Goal: Task Accomplishment & Management: Complete application form

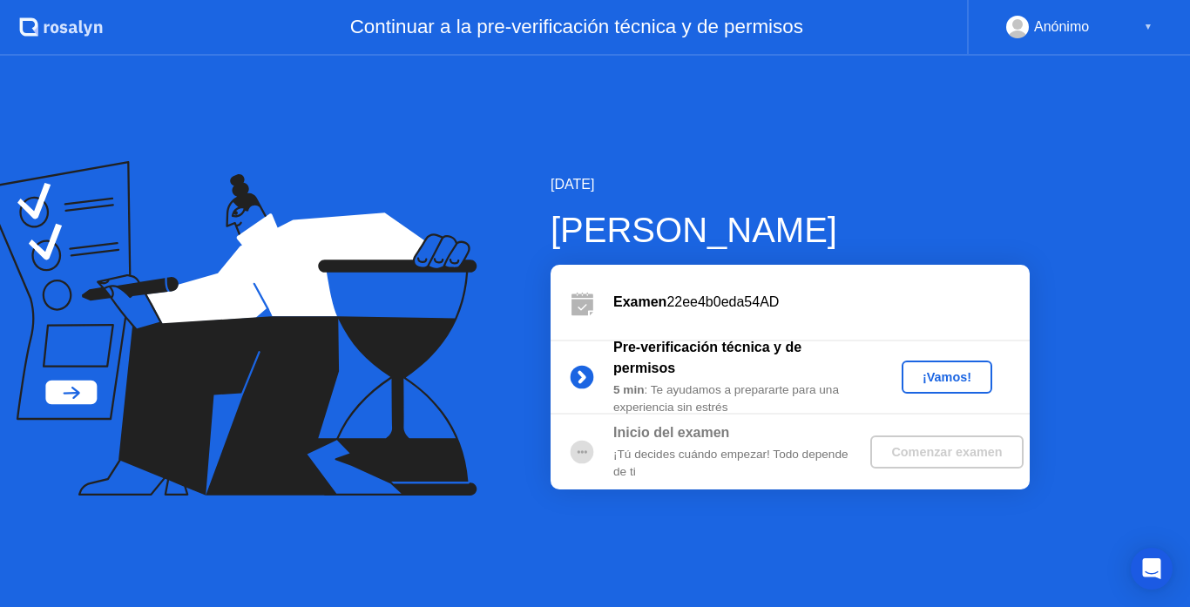
click at [949, 375] on div "¡Vamos!" at bounding box center [947, 377] width 77 height 14
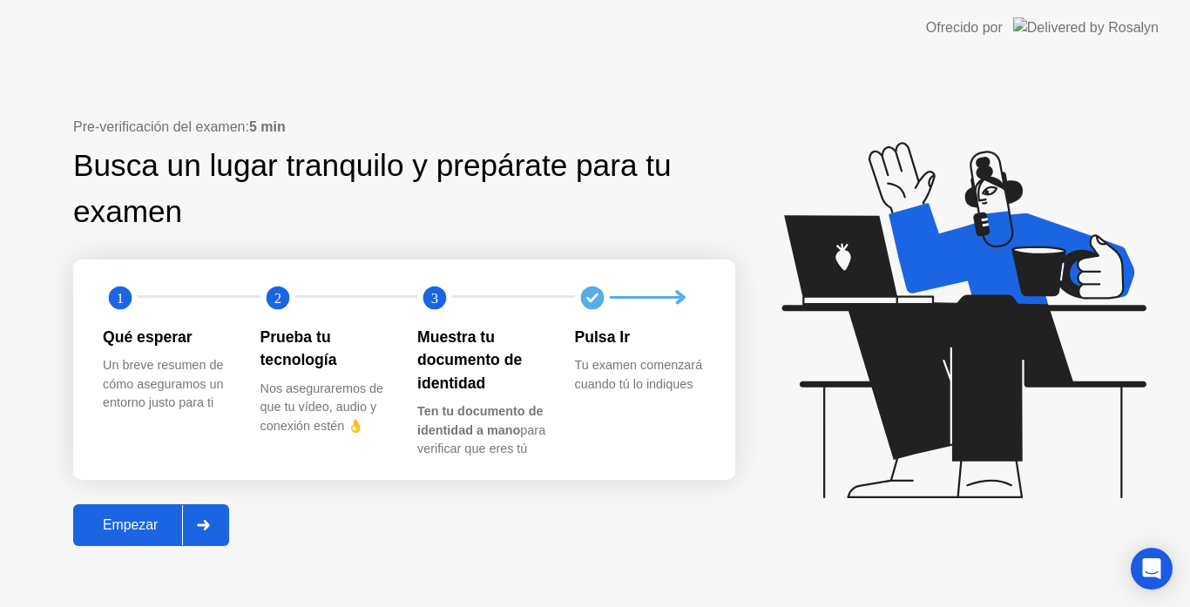
click at [203, 554] on div "Pre-verificación del examen: 5 min Busca un lugar tranquilo y prepárate para tu…" at bounding box center [595, 331] width 1190 height 551
click at [152, 531] on div "Empezar" at bounding box center [130, 525] width 104 height 16
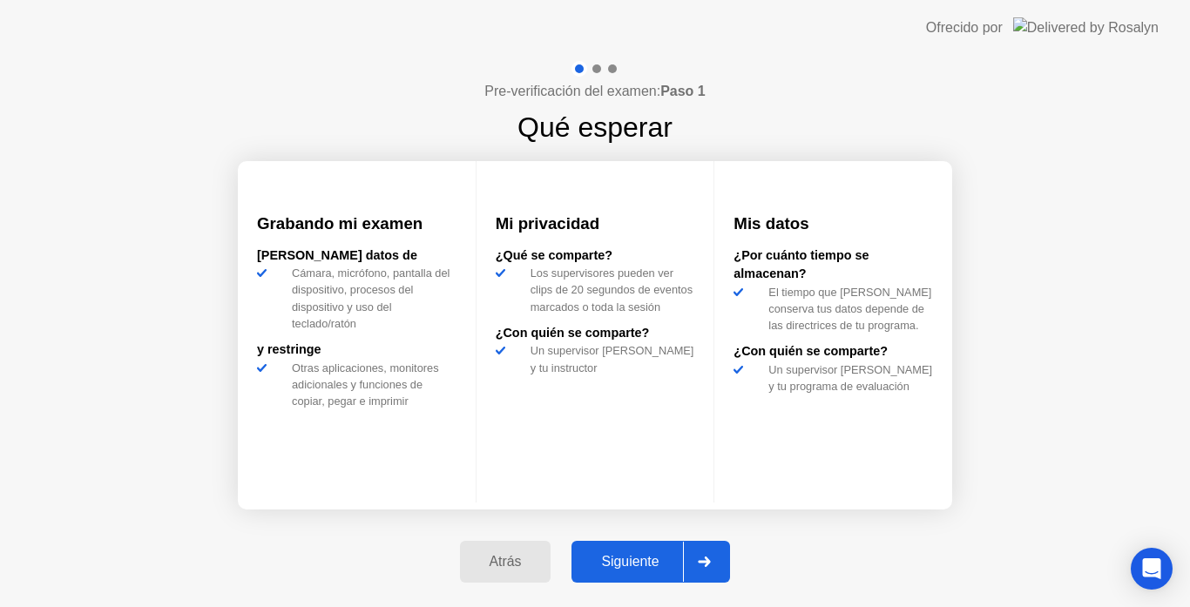
click at [709, 560] on icon at bounding box center [704, 562] width 13 height 10
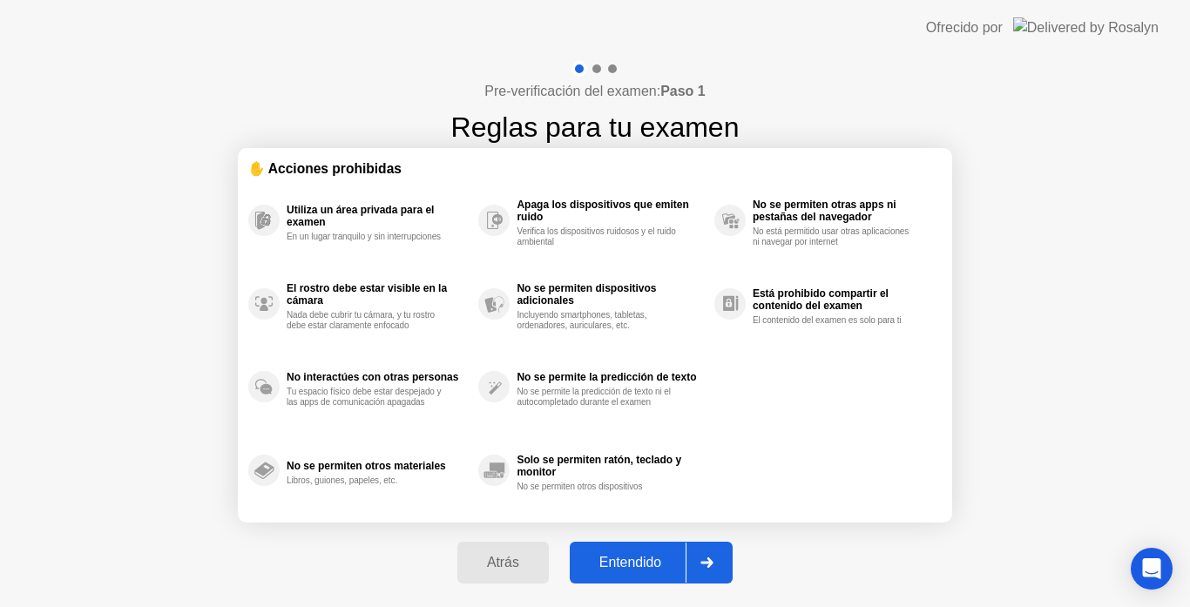
click at [709, 560] on icon at bounding box center [706, 563] width 13 height 10
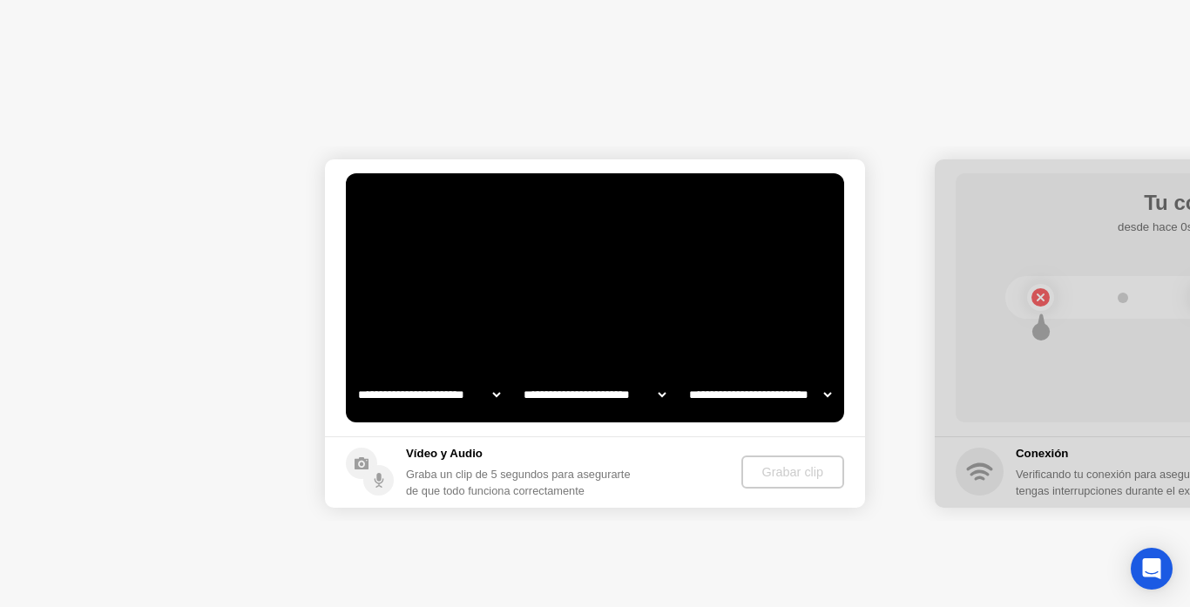
select select "**********"
select select "*******"
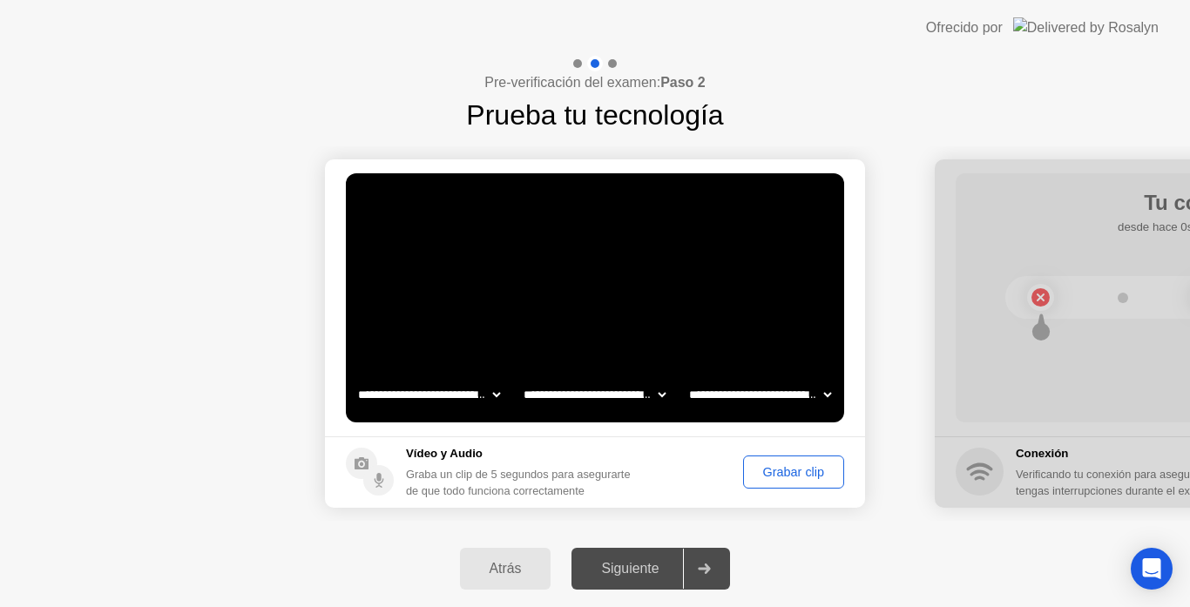
click at [784, 471] on div "Grabar clip" at bounding box center [793, 472] width 89 height 14
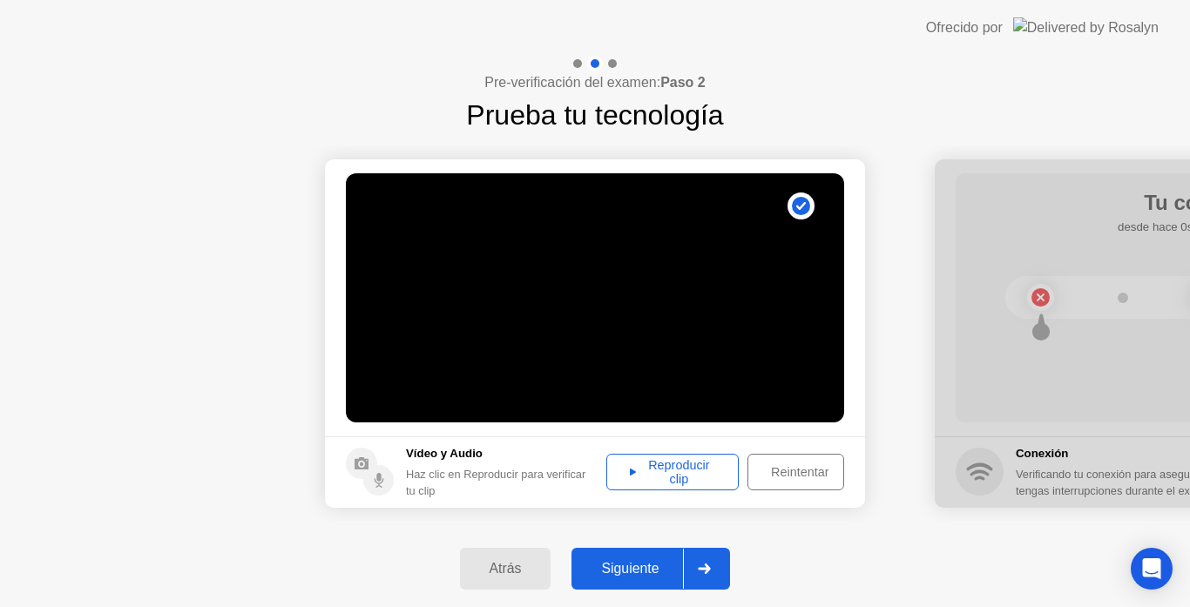
click at [675, 477] on div "Reproducir clip" at bounding box center [672, 472] width 120 height 28
click at [711, 571] on icon at bounding box center [705, 569] width 12 height 10
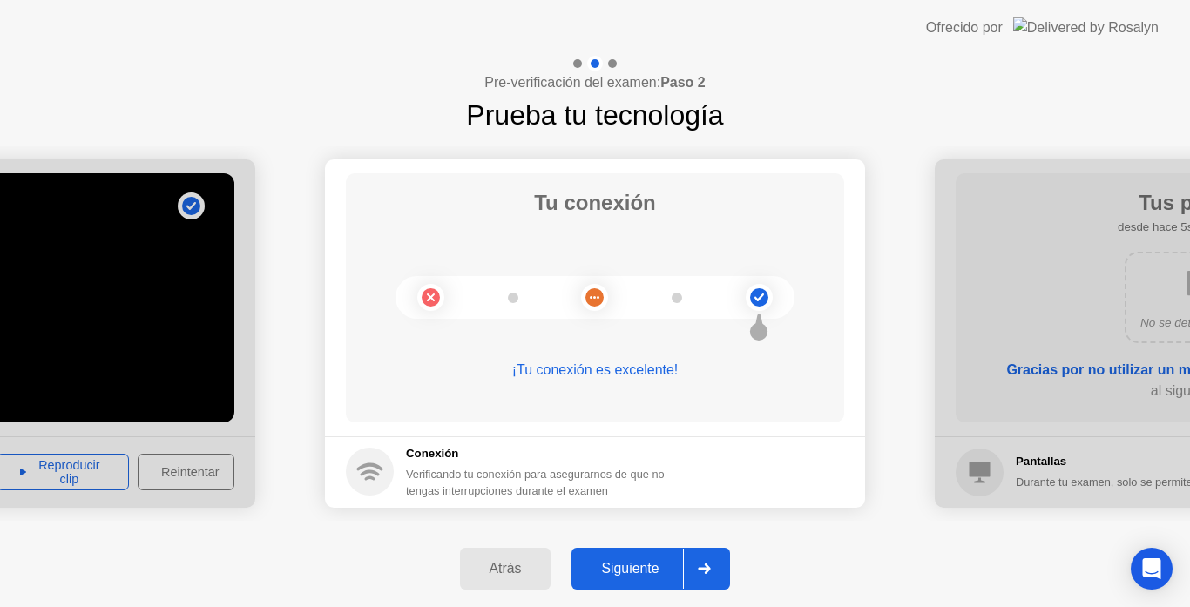
click at [711, 571] on icon at bounding box center [705, 569] width 12 height 10
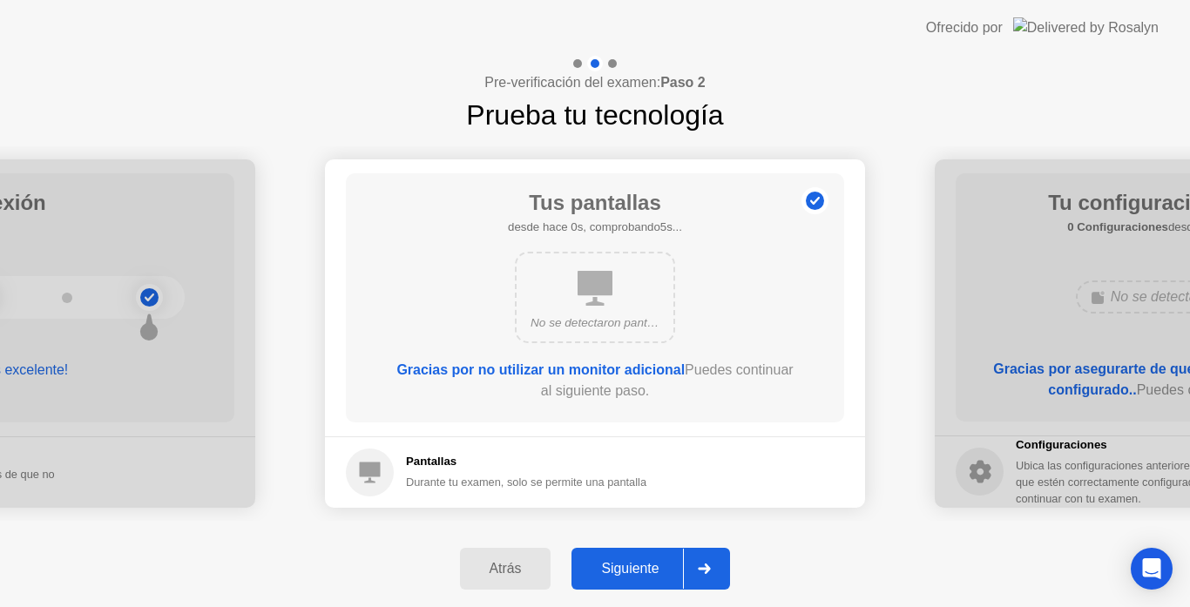
click at [711, 571] on icon at bounding box center [705, 569] width 12 height 10
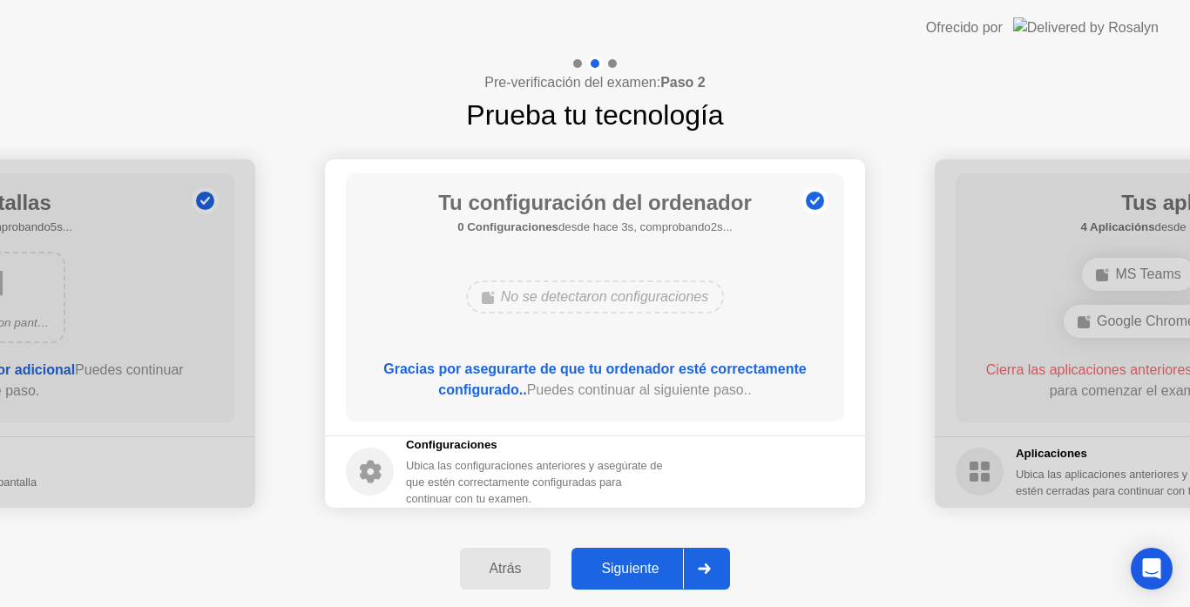
click at [711, 571] on icon at bounding box center [705, 569] width 12 height 10
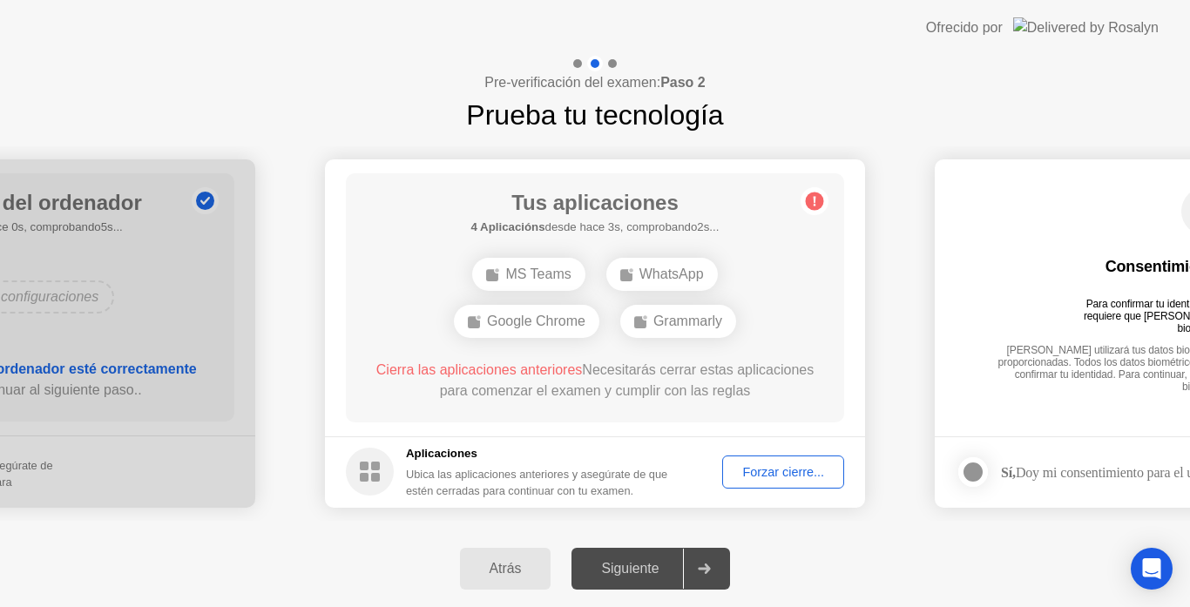
click at [790, 471] on div "Forzar cierre..." at bounding box center [783, 472] width 110 height 14
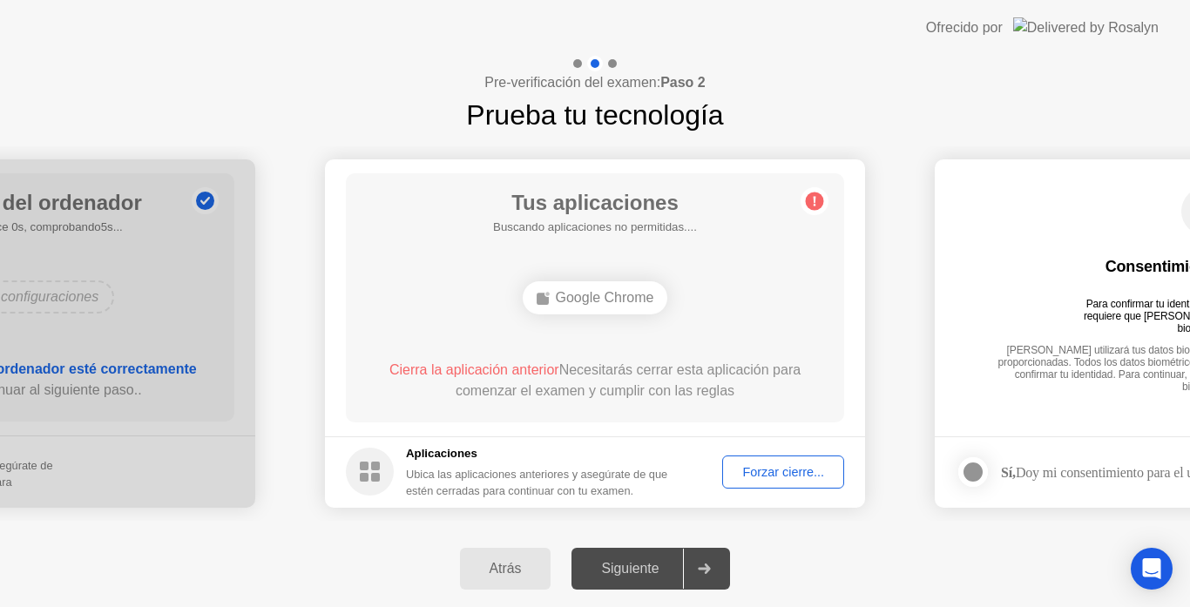
click at [772, 471] on div "Forzar cierre..." at bounding box center [783, 472] width 110 height 14
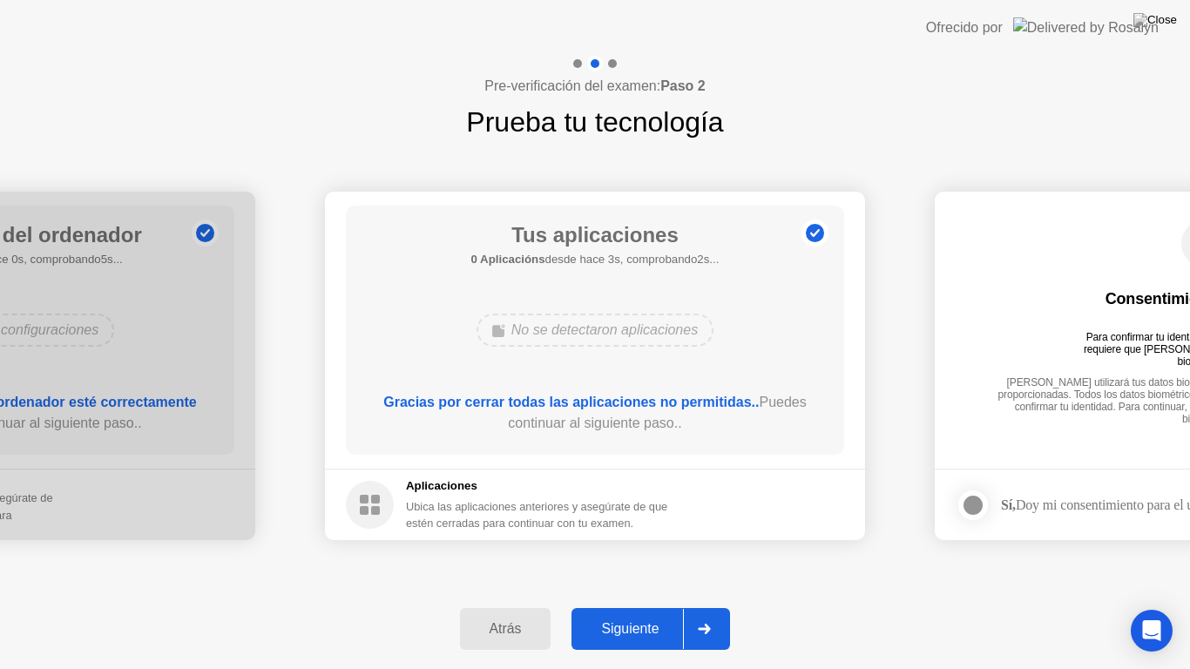
click at [710, 606] on div at bounding box center [704, 629] width 42 height 40
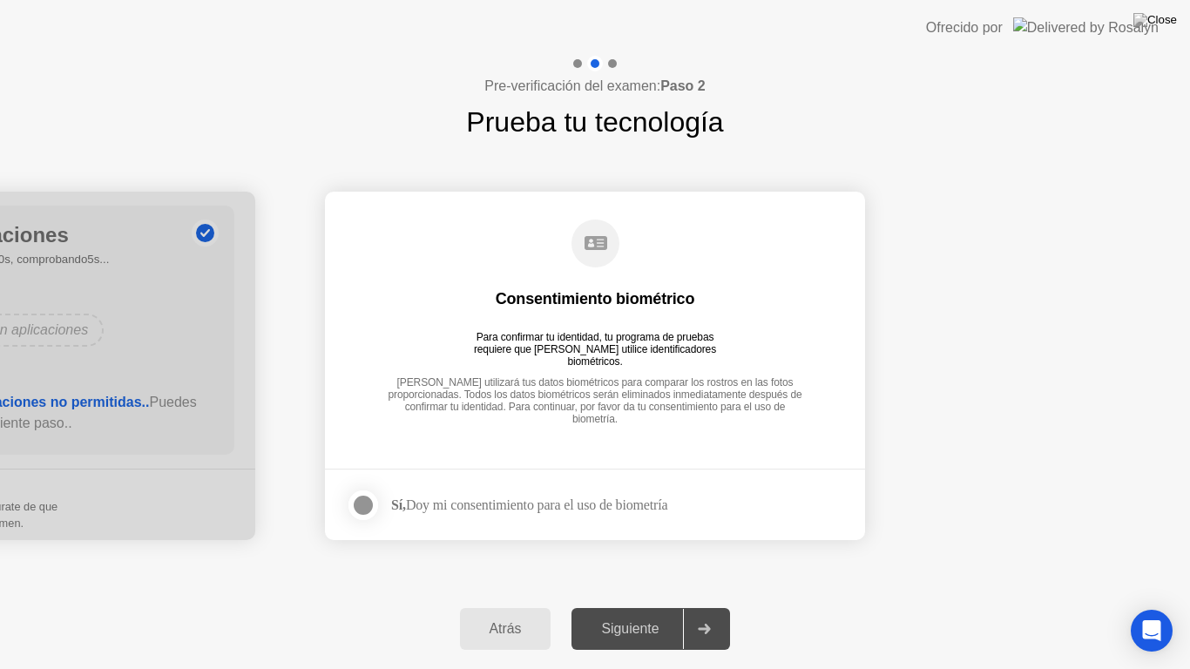
click at [362, 504] on div at bounding box center [363, 505] width 21 height 21
click at [708, 606] on icon at bounding box center [705, 629] width 12 height 10
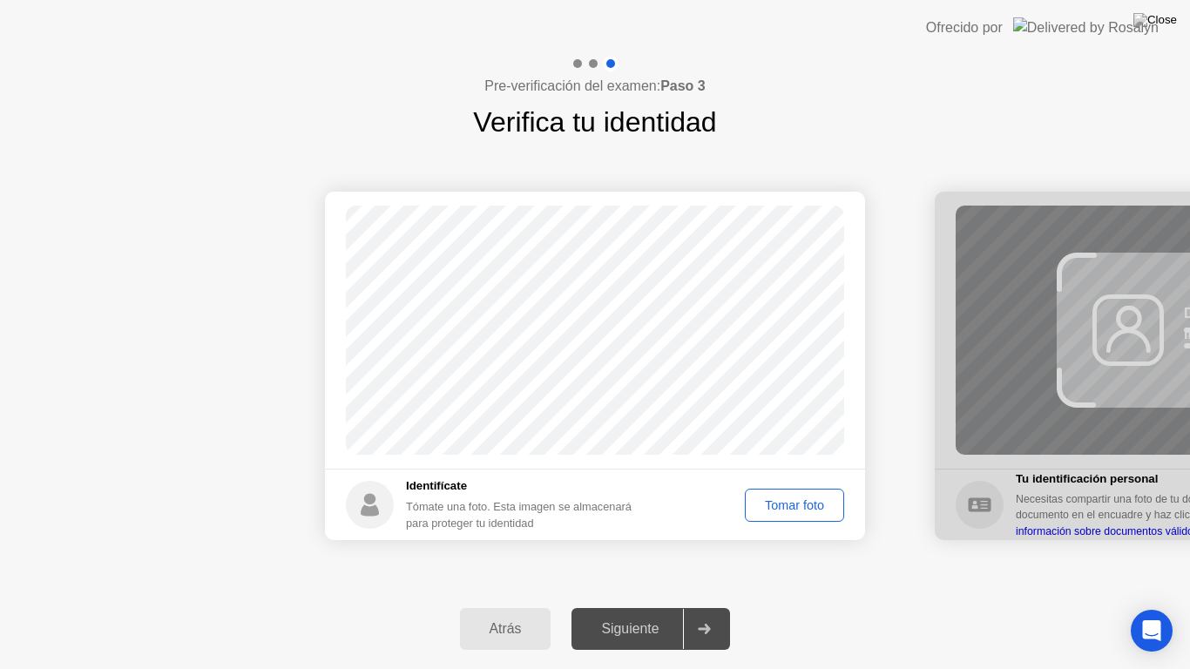
click at [787, 498] on div "Tomar foto" at bounding box center [794, 505] width 87 height 14
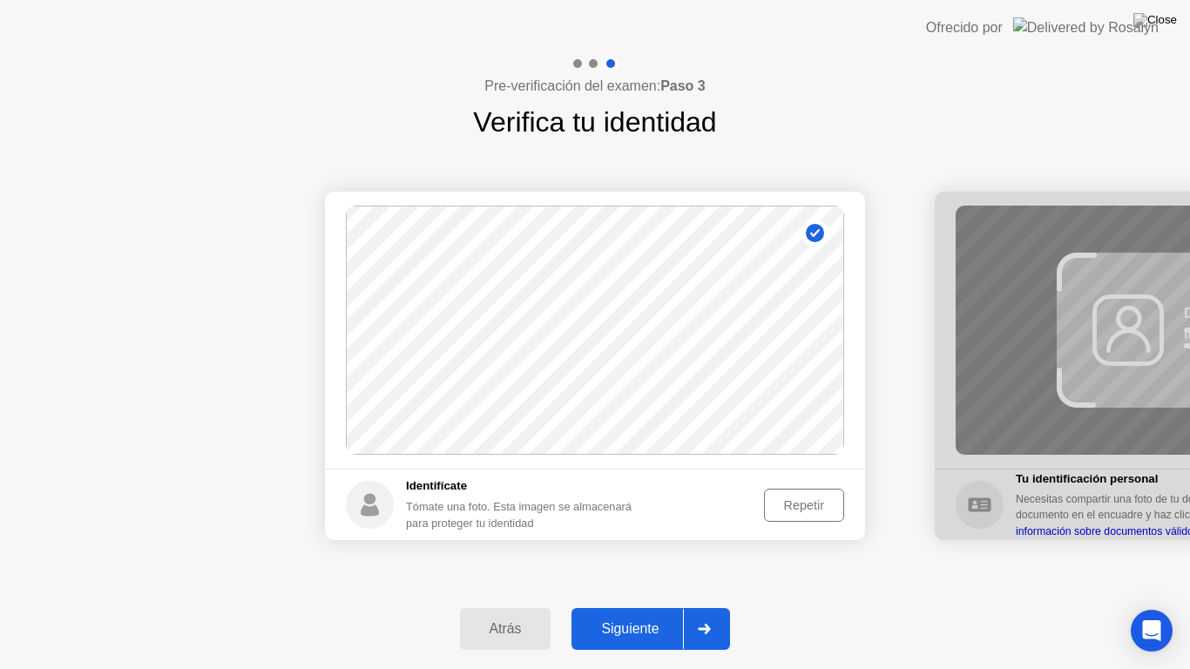
click at [714, 606] on div at bounding box center [704, 629] width 42 height 40
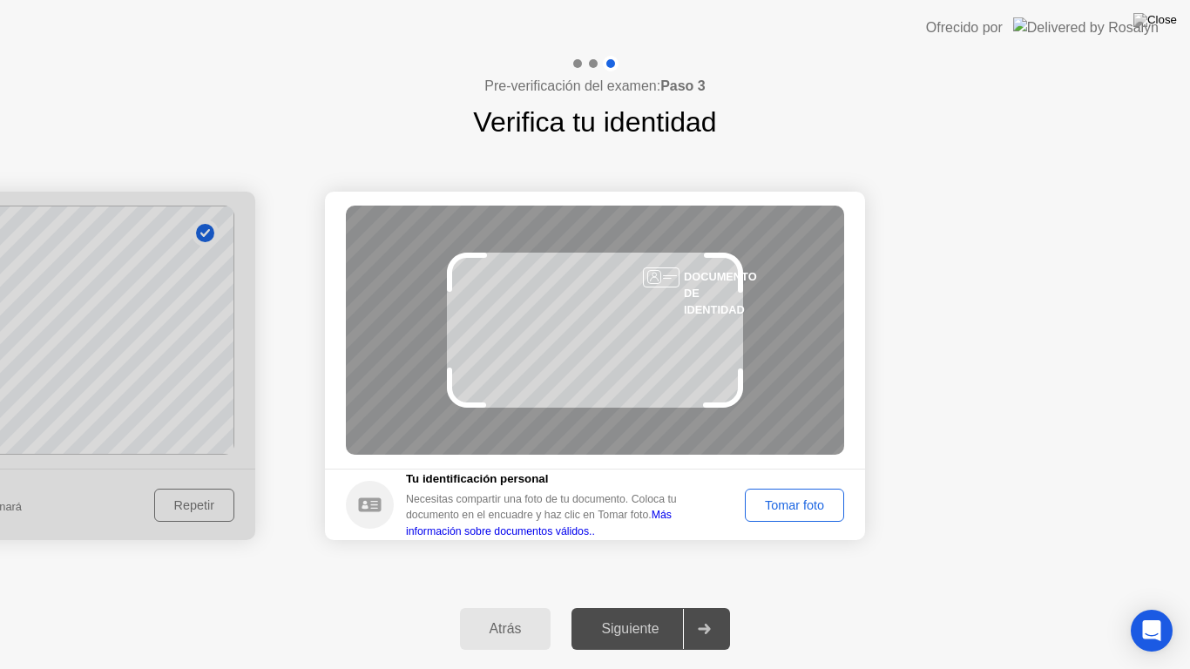
click at [800, 565] on div "Éxito Foto tomada correctamente Identifícate Tómate una foto. Esta imagen se al…" at bounding box center [595, 366] width 1190 height 446
click at [783, 502] on div "Tomar foto" at bounding box center [794, 505] width 87 height 14
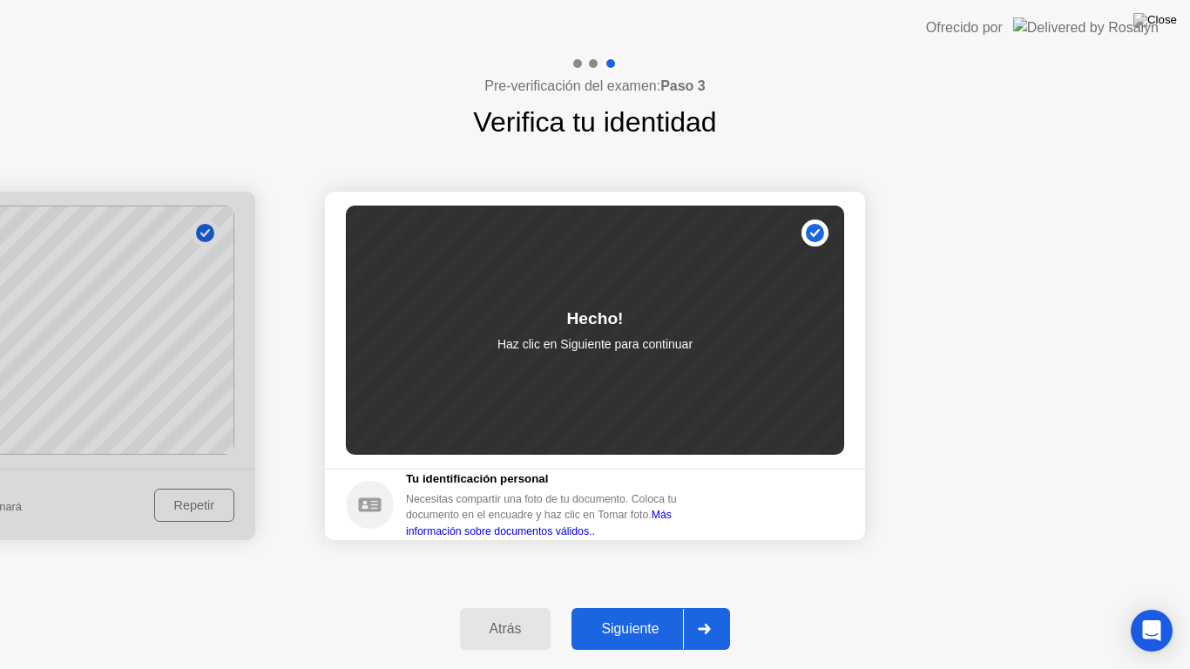
click at [717, 606] on div at bounding box center [704, 629] width 42 height 40
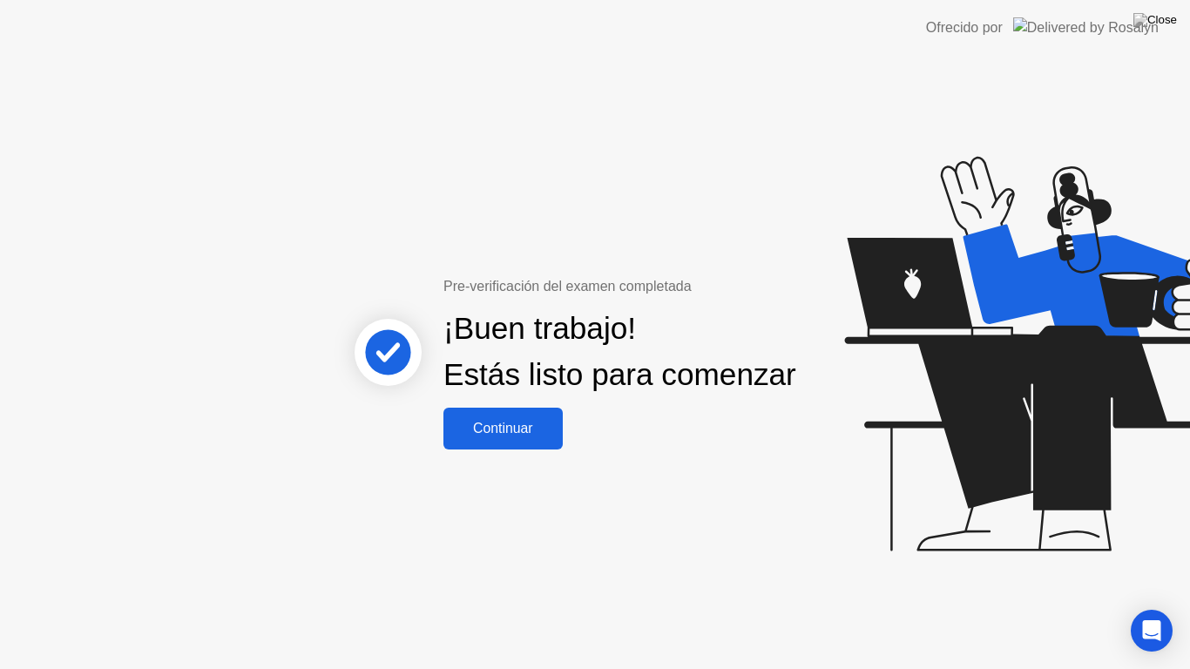
click at [525, 436] on div "Continuar" at bounding box center [503, 429] width 109 height 16
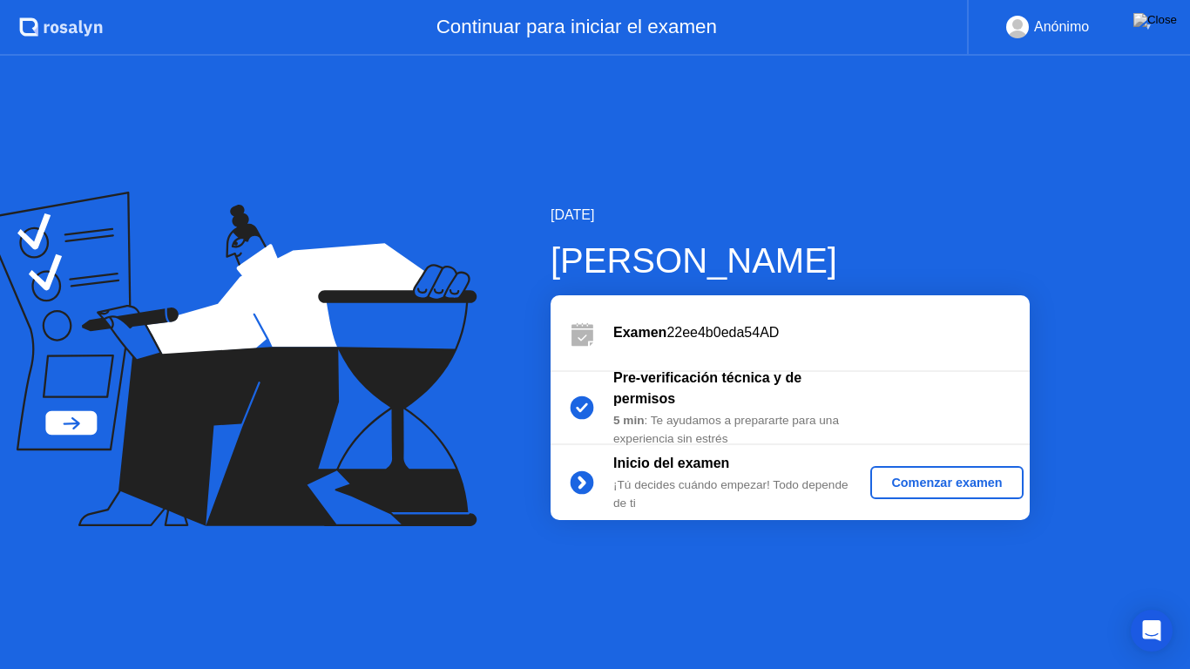
click at [968, 480] on div "Comenzar examen" at bounding box center [946, 483] width 139 height 14
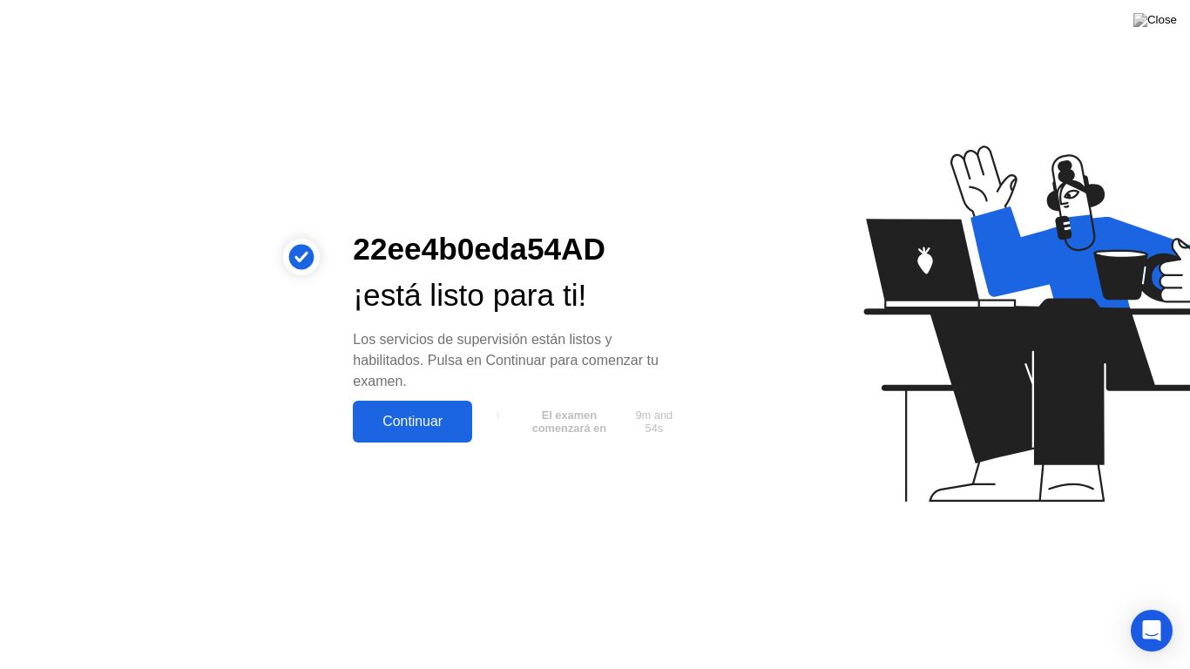
click at [414, 415] on div "Continuar" at bounding box center [412, 422] width 109 height 16
